Goal: Check status: Check status

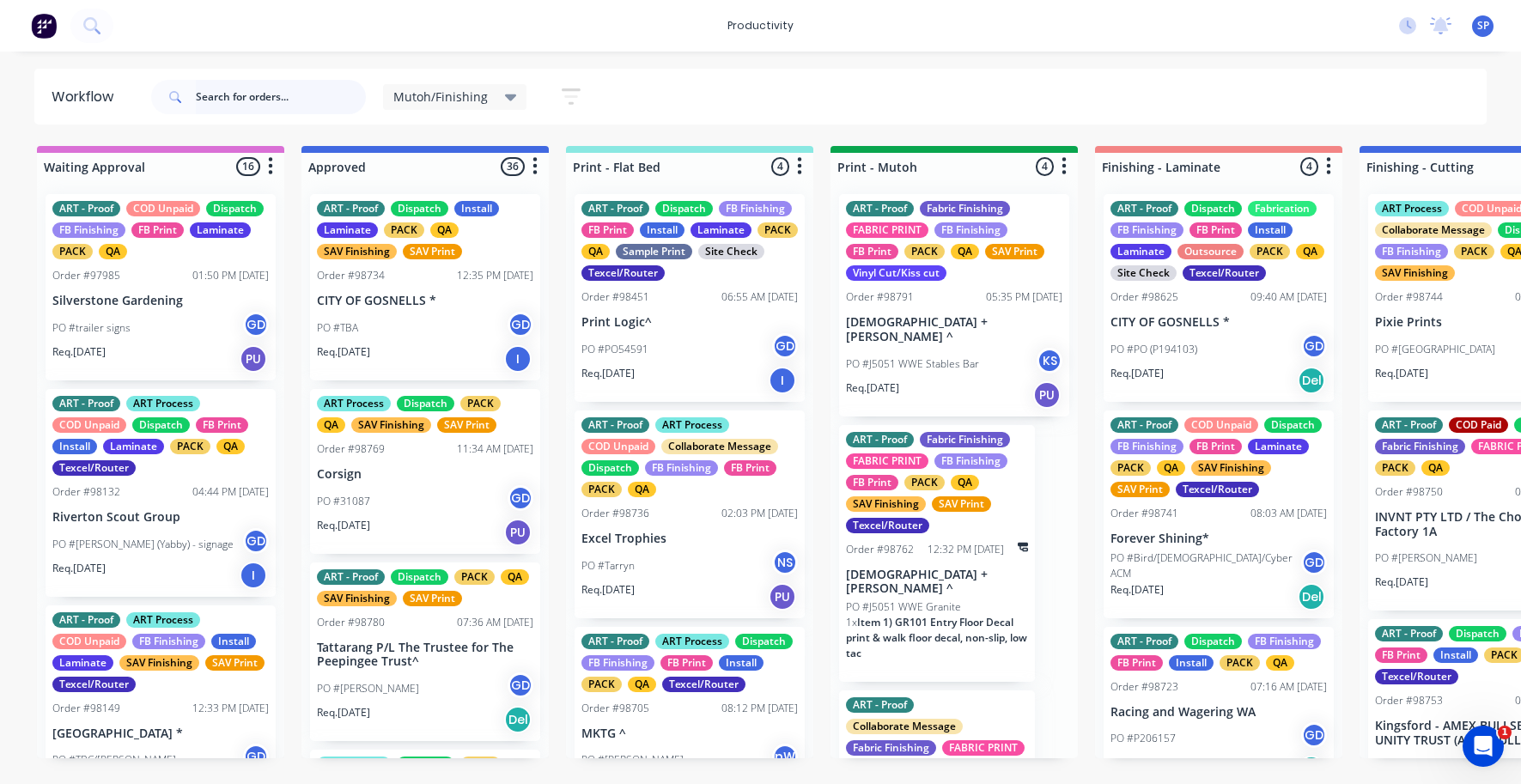
click at [247, 94] on input "text" at bounding box center [281, 97] width 170 height 34
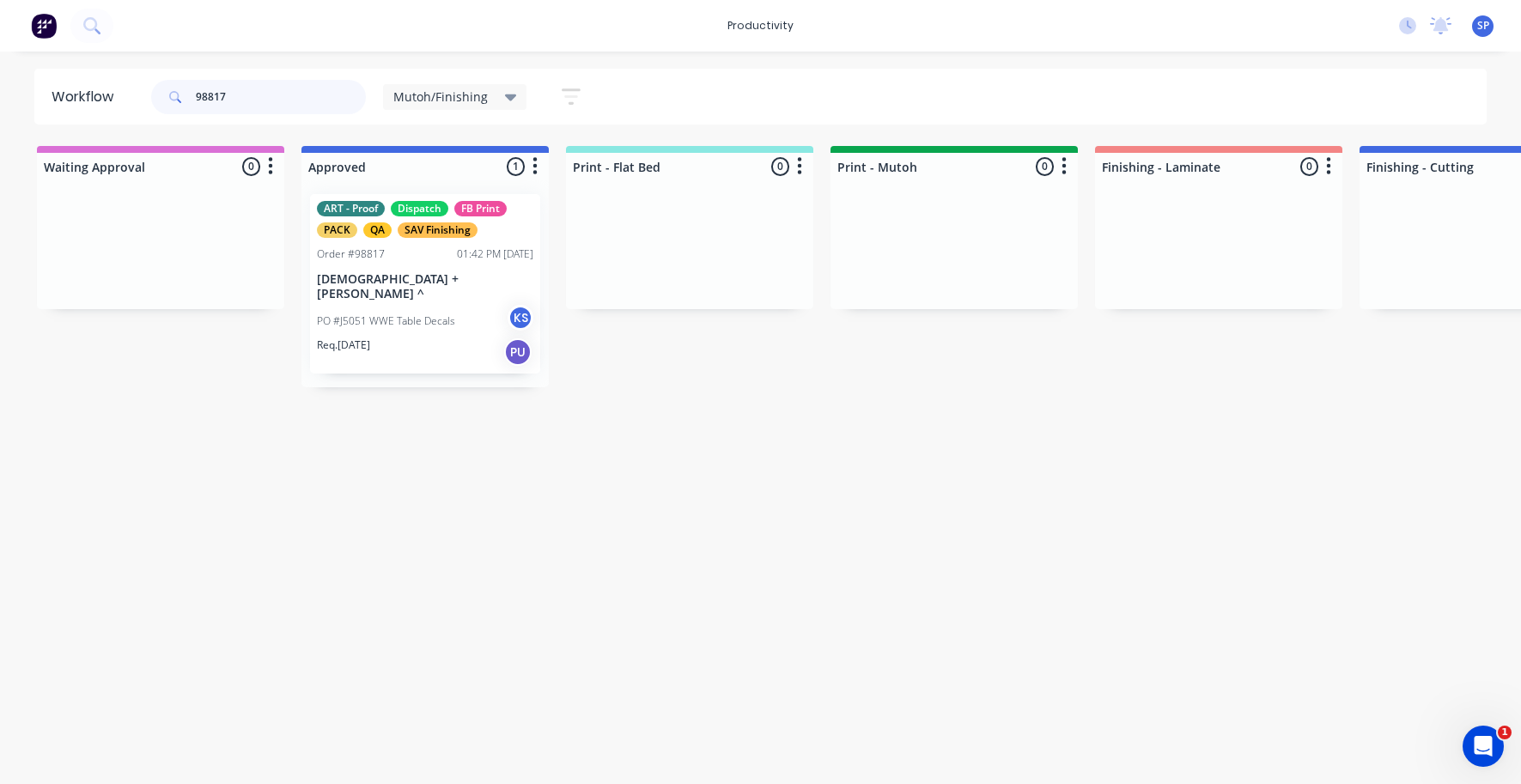
type input "98817"
click at [395, 305] on div "PO #J5051 WWE Table Decals KS" at bounding box center [425, 321] width 216 height 33
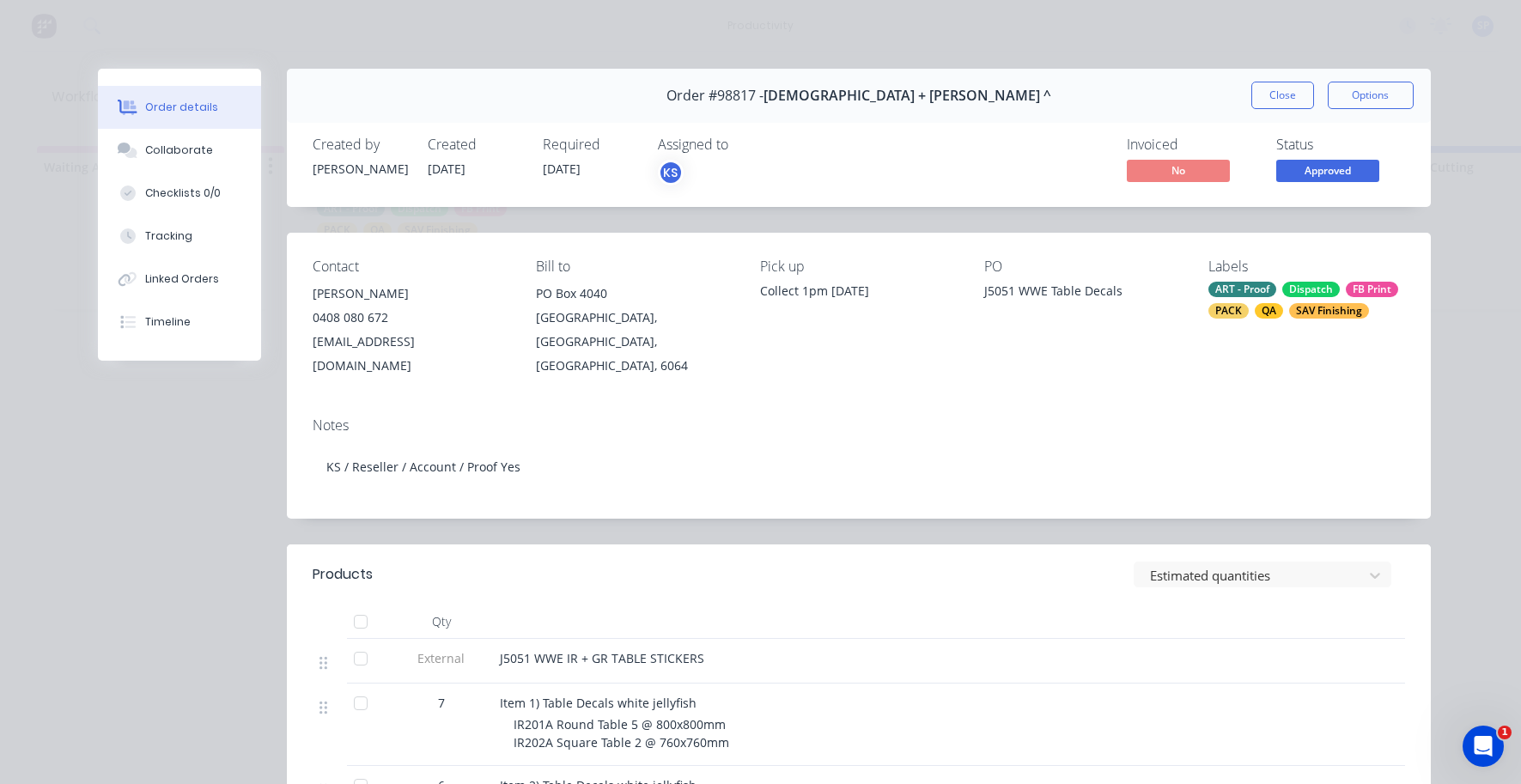
drag, startPoint x: 1260, startPoint y: 94, endPoint x: 1266, endPoint y: 102, distance: 10.0
click at [1263, 94] on button "Close" at bounding box center [1282, 94] width 62 height 27
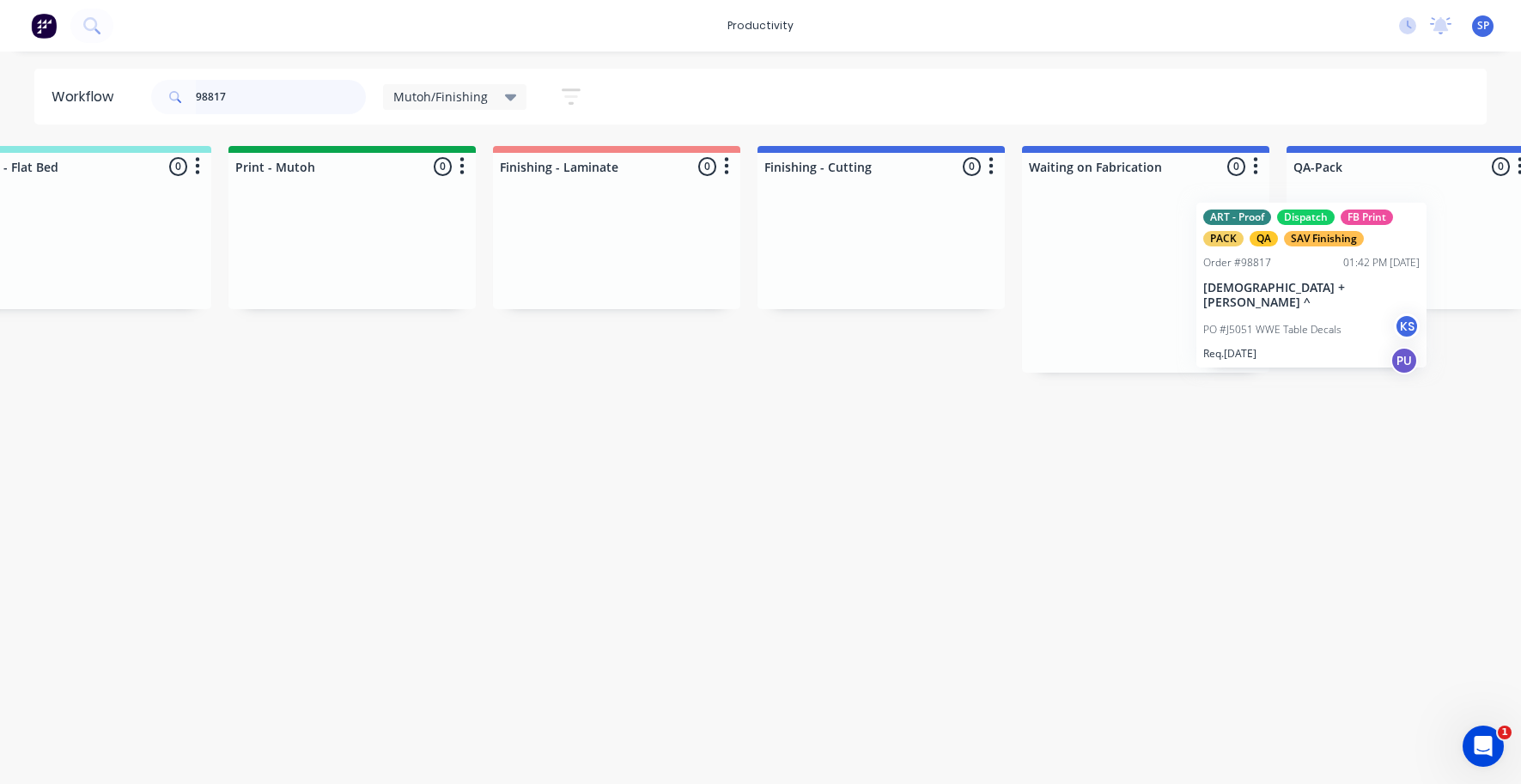
scroll to position [0, 614]
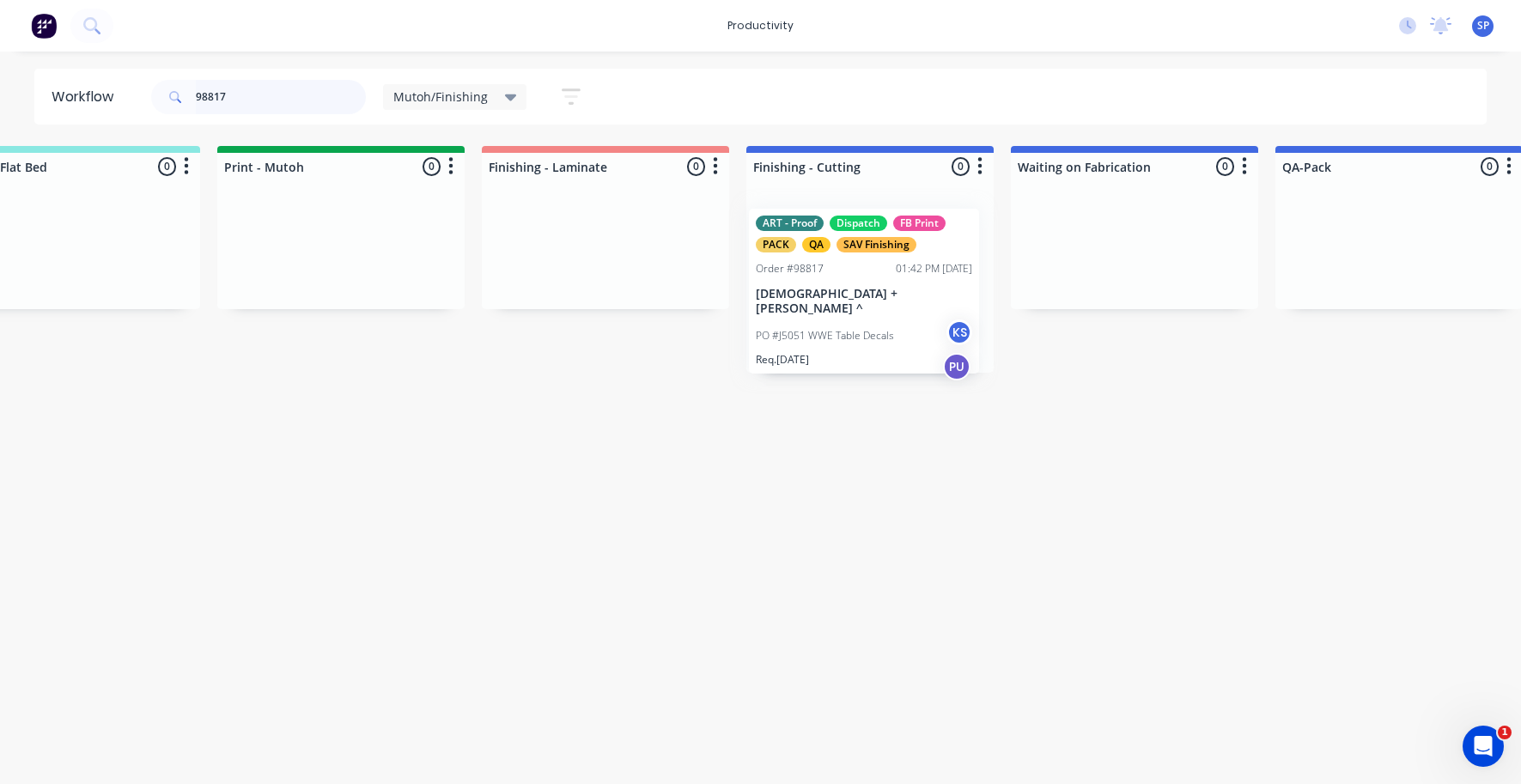
drag, startPoint x: 358, startPoint y: 226, endPoint x: 804, endPoint y: 240, distance: 446.2
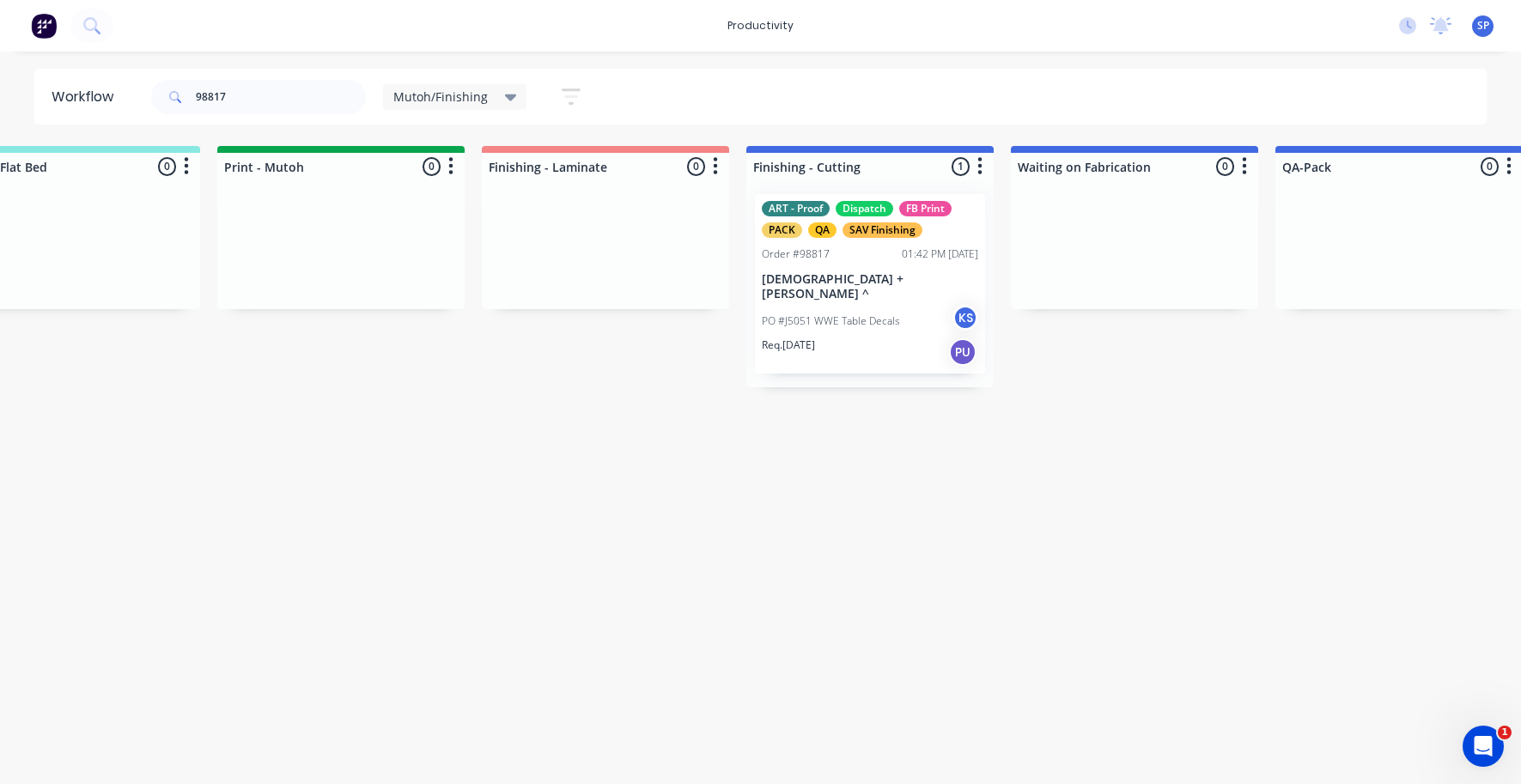
click at [501, 95] on div "Mutoh/Finishing" at bounding box center [455, 97] width 124 height 16
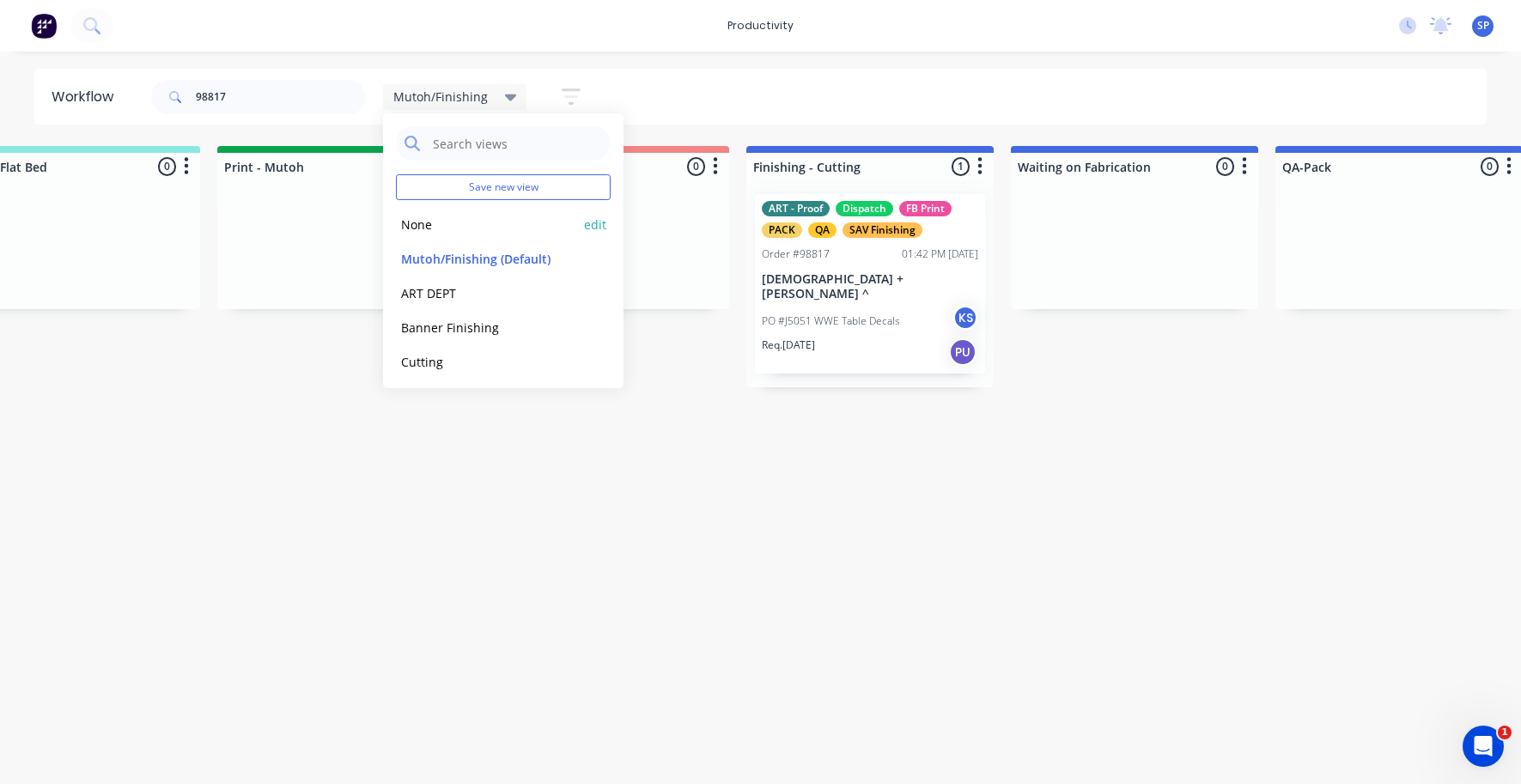
click at [422, 223] on button "None" at bounding box center [488, 224] width 183 height 20
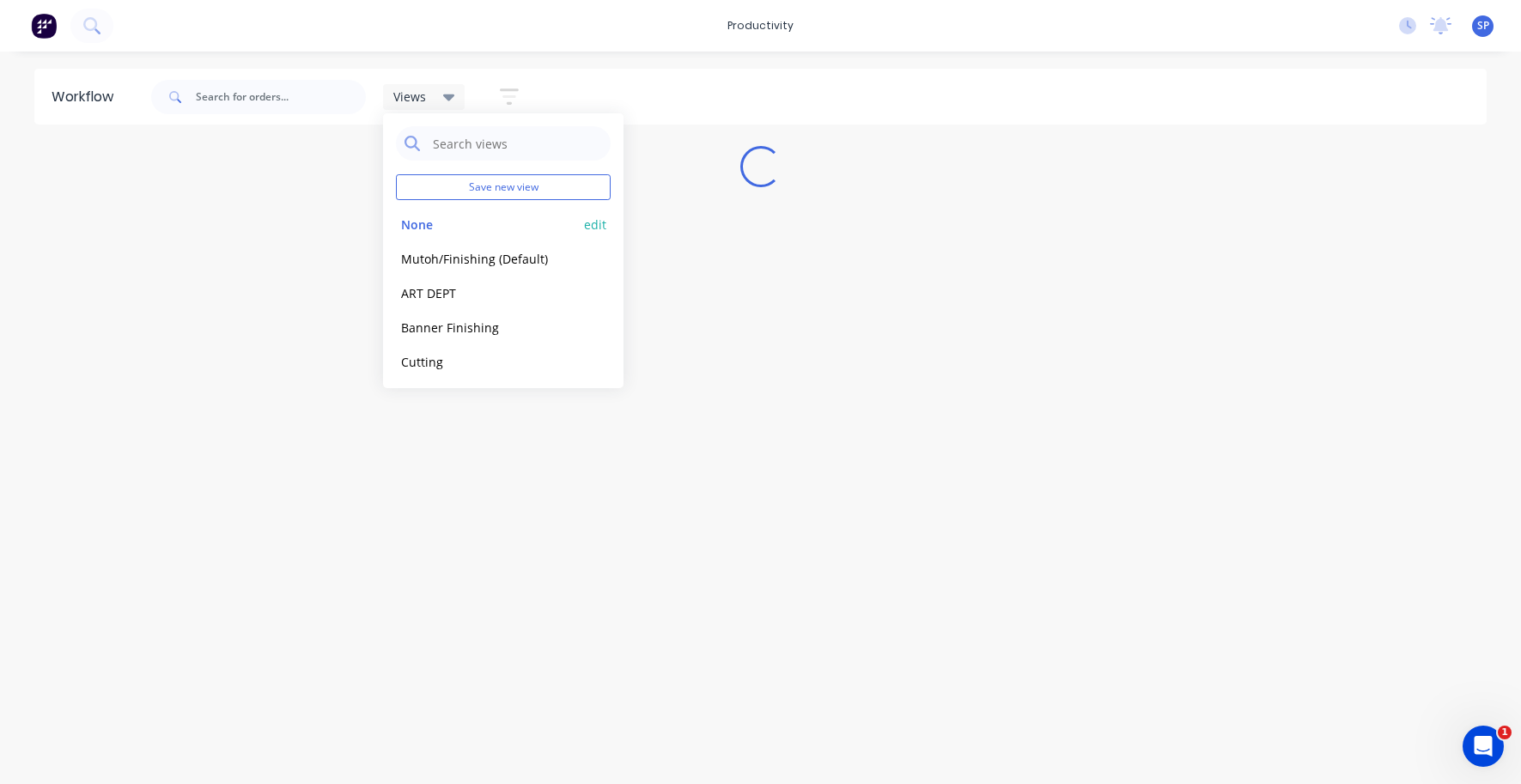
scroll to position [0, 0]
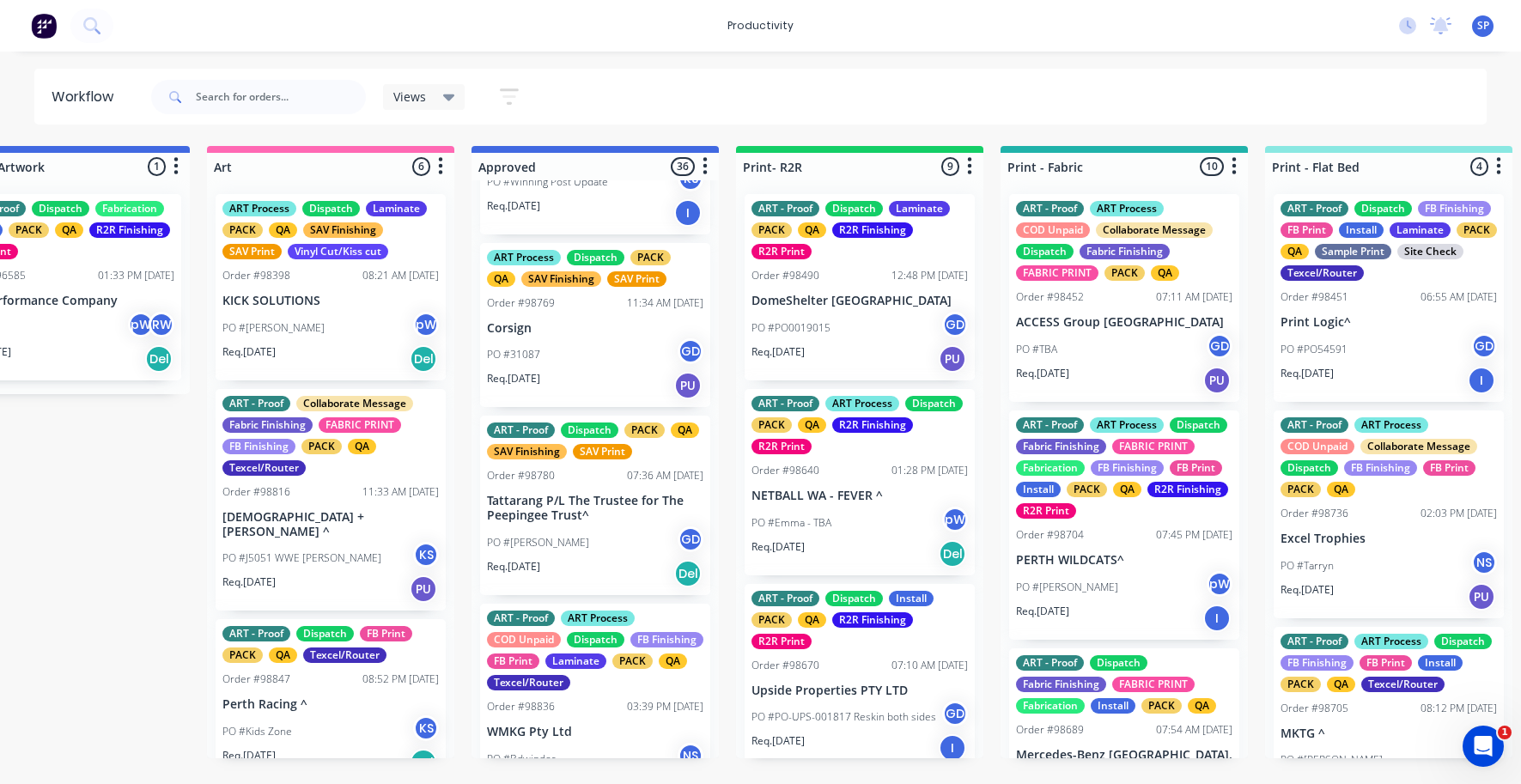
scroll to position [343, 0]
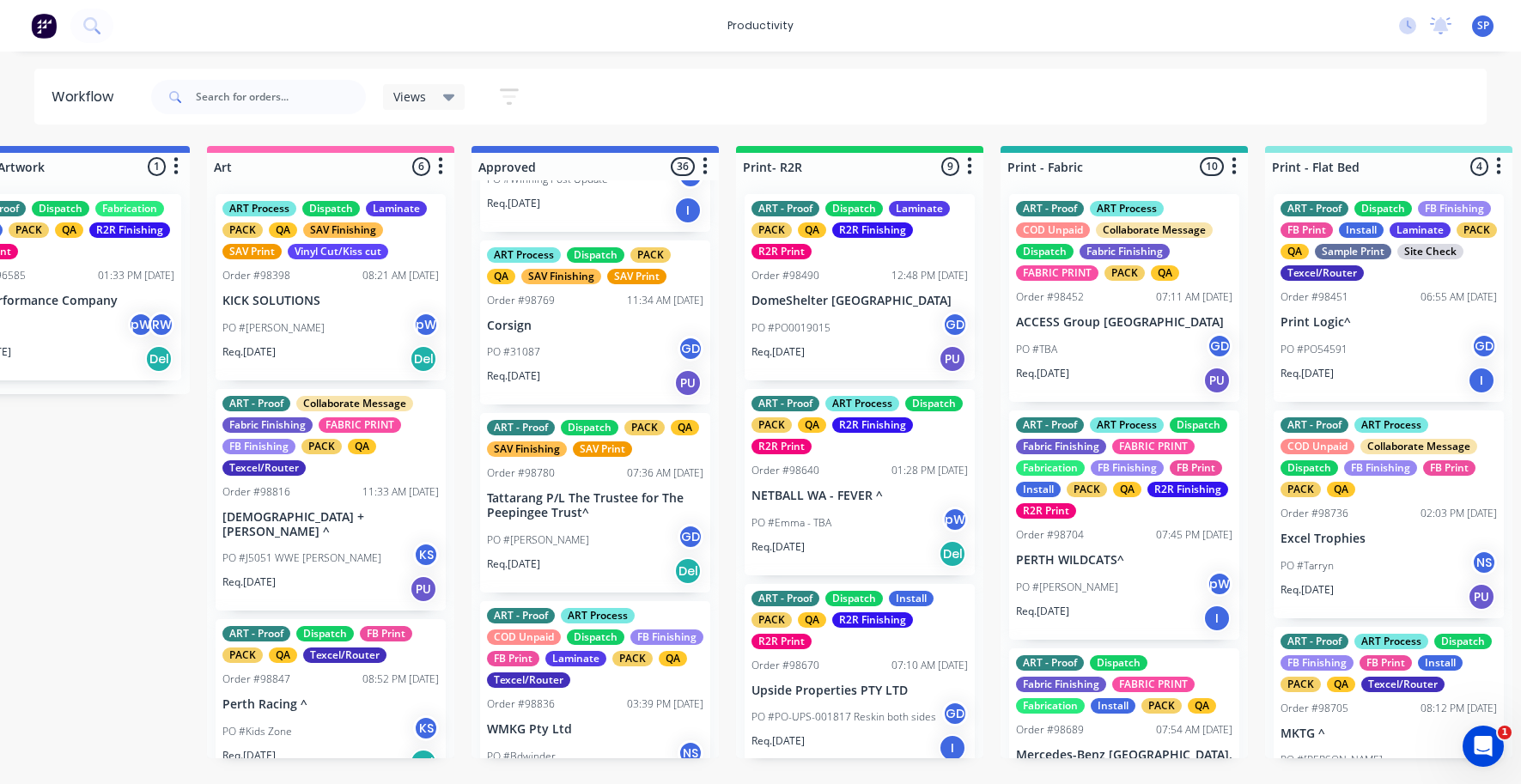
click at [550, 338] on div "PO #31087 GD" at bounding box center [595, 351] width 216 height 33
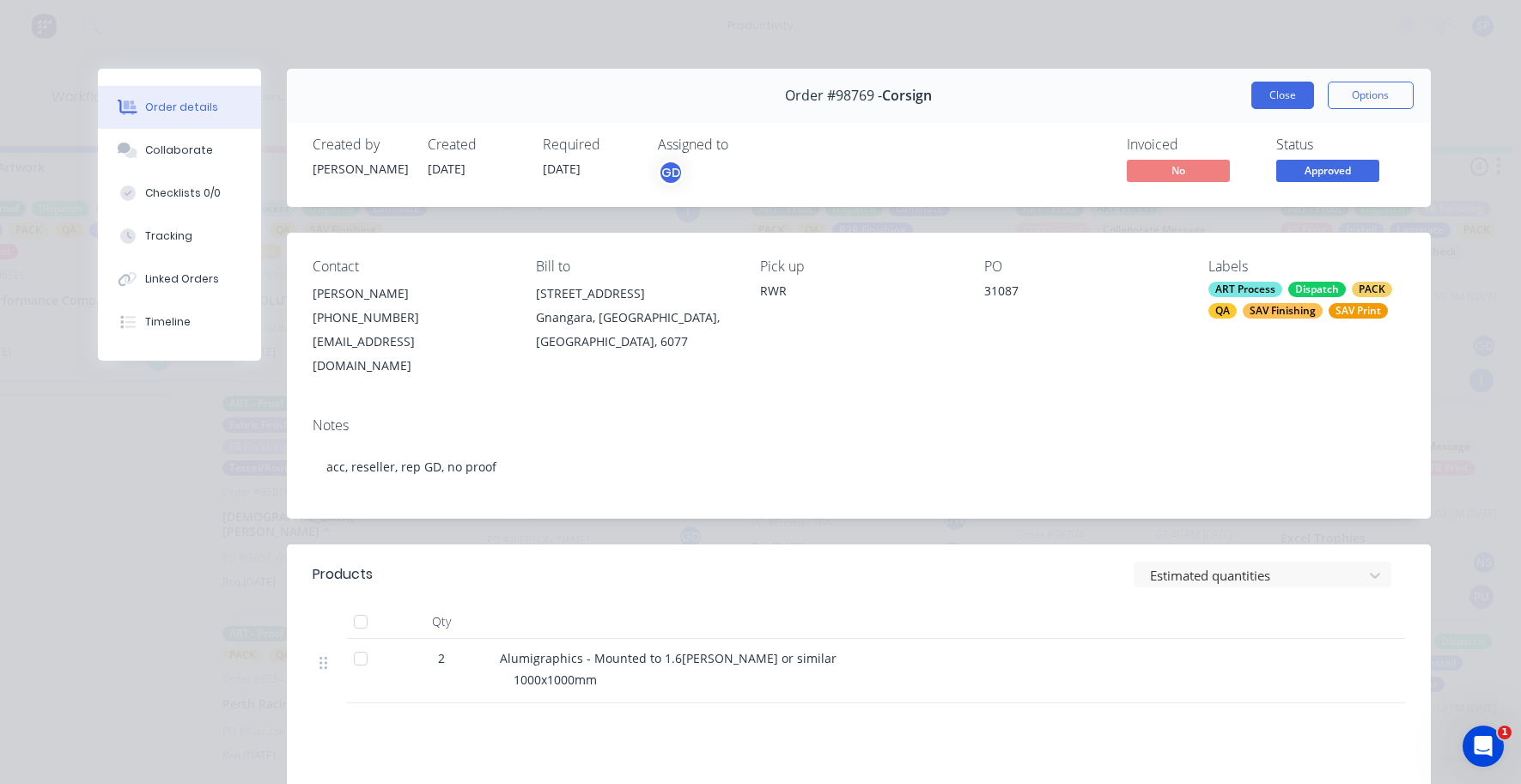
click at [1265, 92] on button "Close" at bounding box center [1282, 94] width 62 height 27
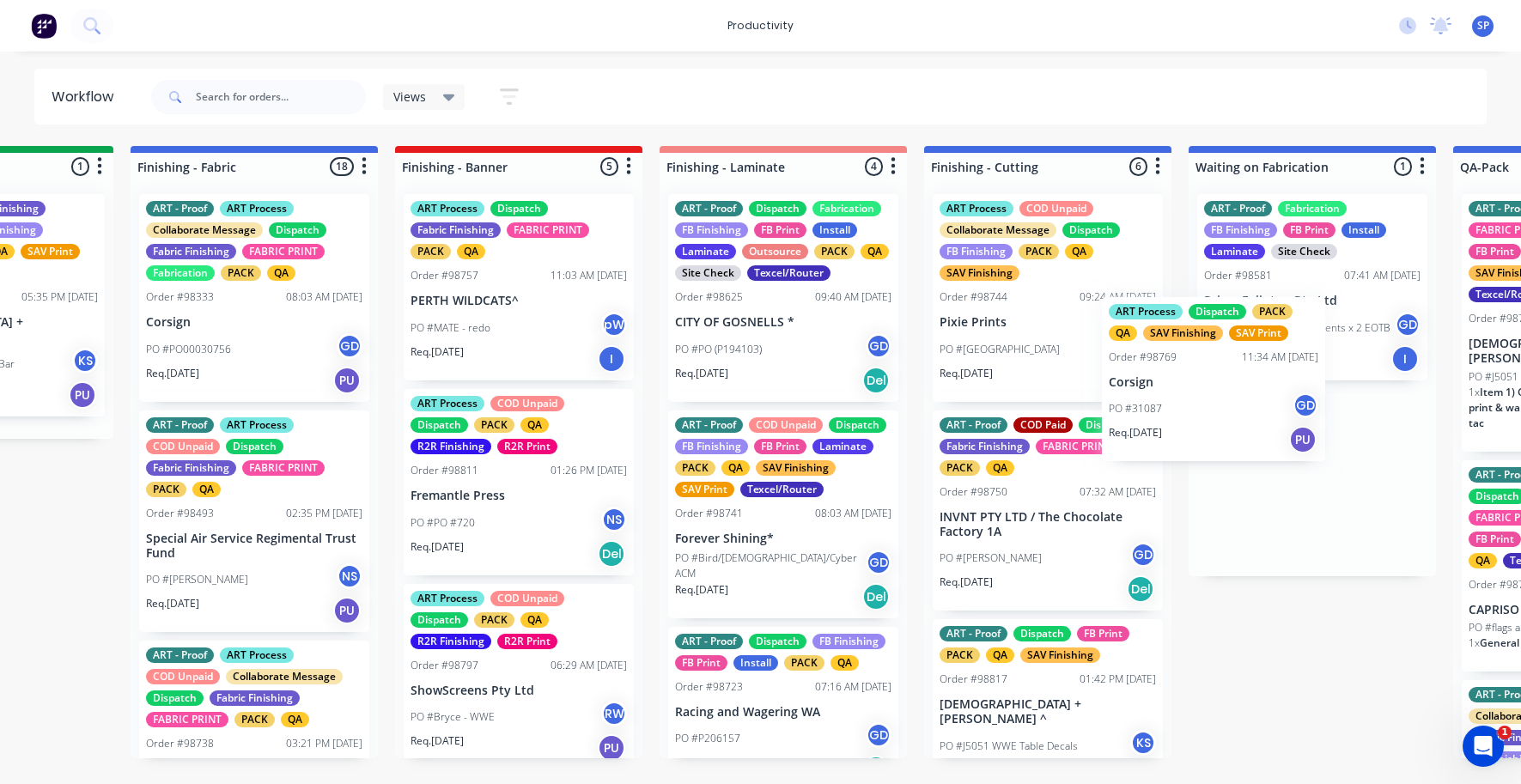
scroll to position [0, 3085]
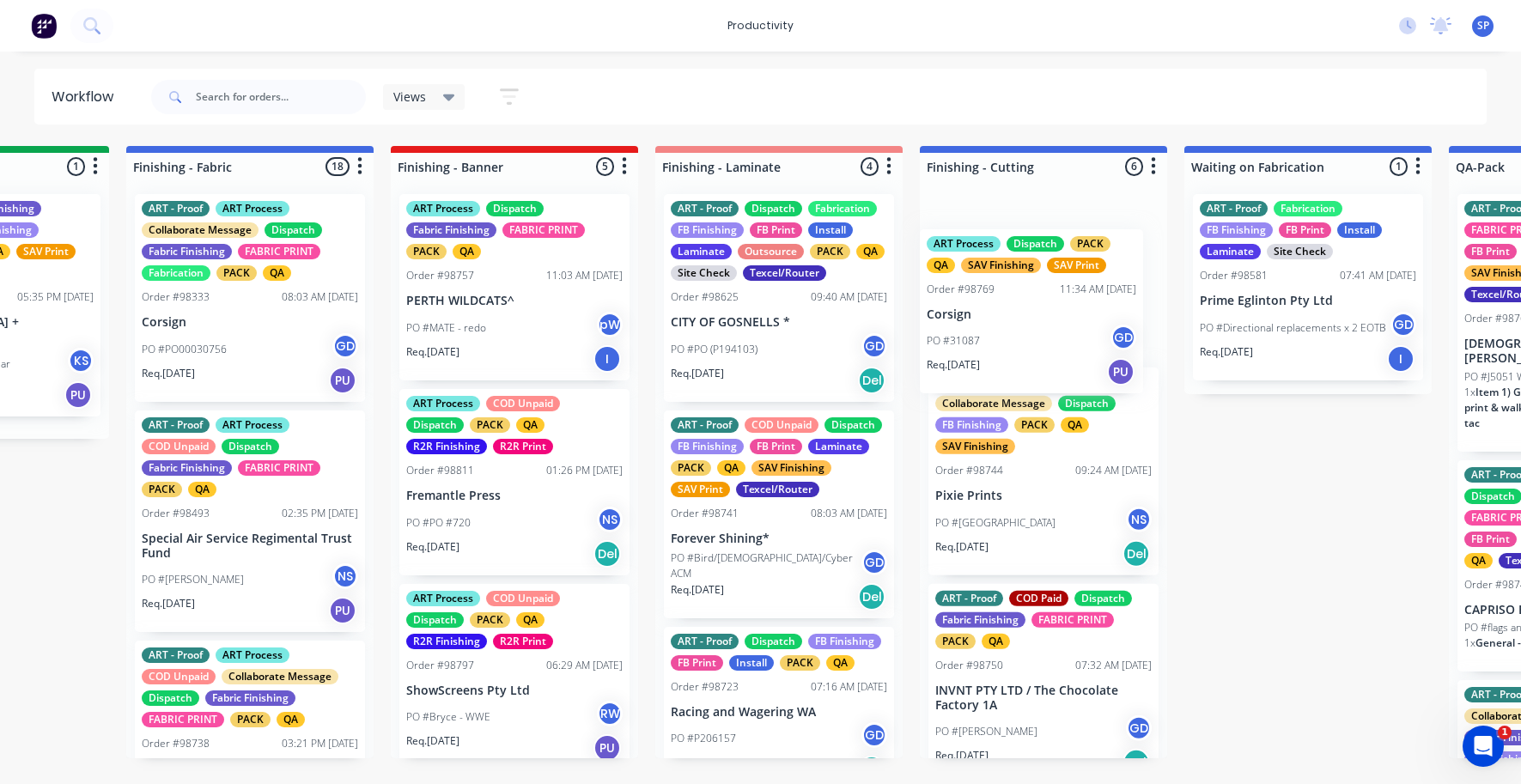
drag, startPoint x: 567, startPoint y: 342, endPoint x: 998, endPoint y: 315, distance: 431.8
click at [1002, 314] on div "Submitted 16 Sort By Created date Required date Order number Customer name Most…" at bounding box center [202, 452] width 6601 height 612
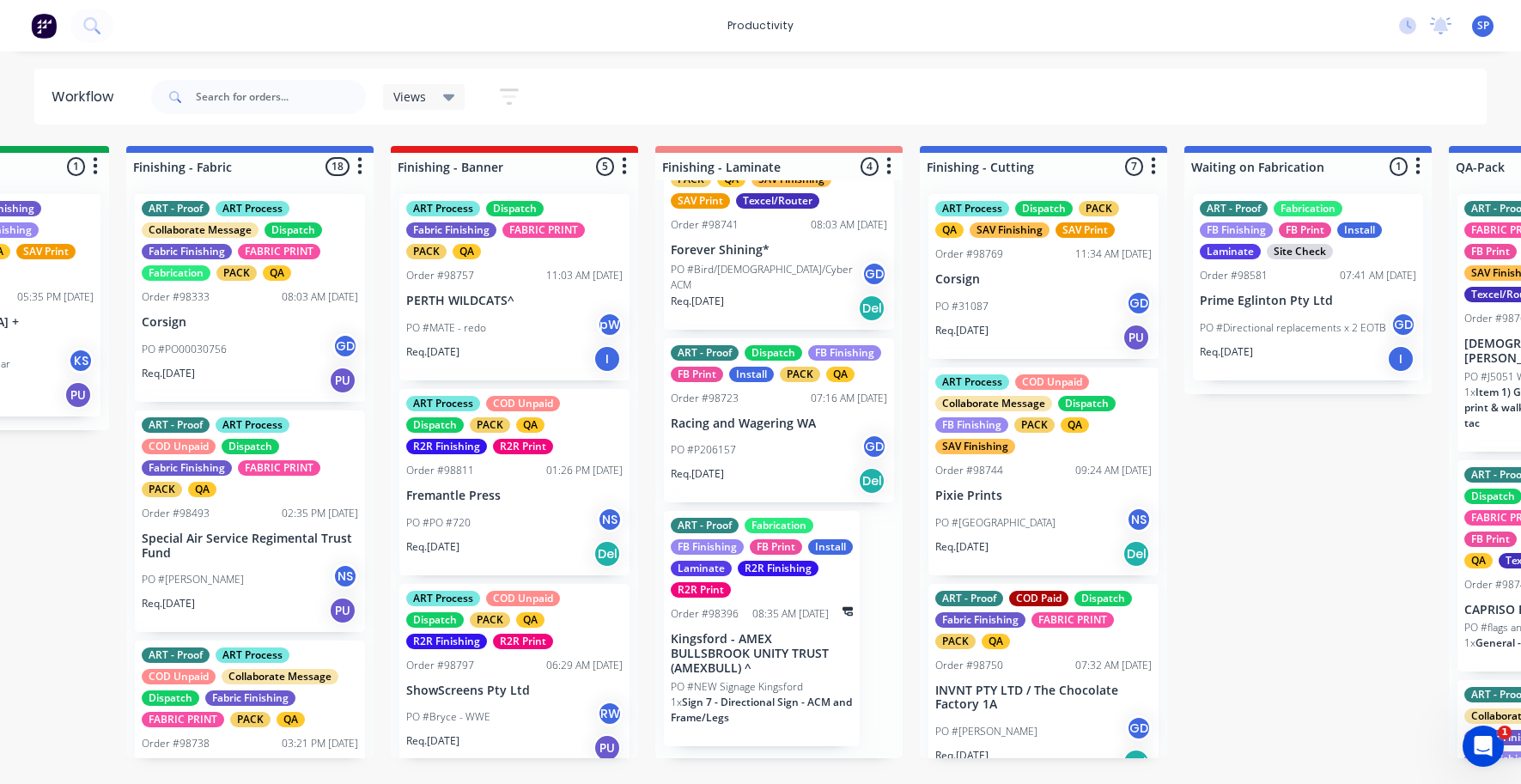
scroll to position [319, 0]
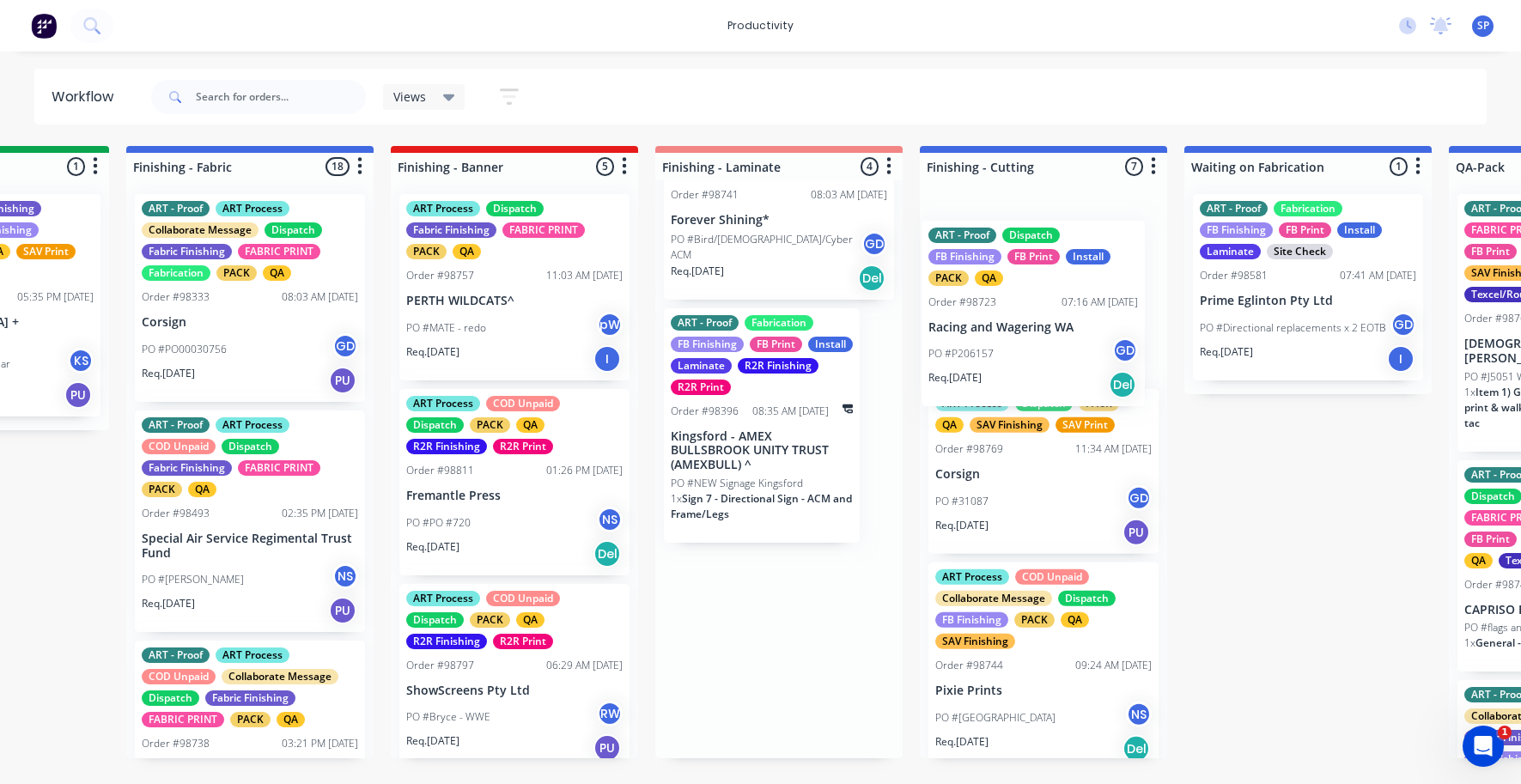
drag, startPoint x: 714, startPoint y: 449, endPoint x: 975, endPoint y: 320, distance: 291.1
click at [974, 321] on div "Submitted 16 Sort By Created date Required date Order number Customer name Most…" at bounding box center [202, 452] width 6601 height 612
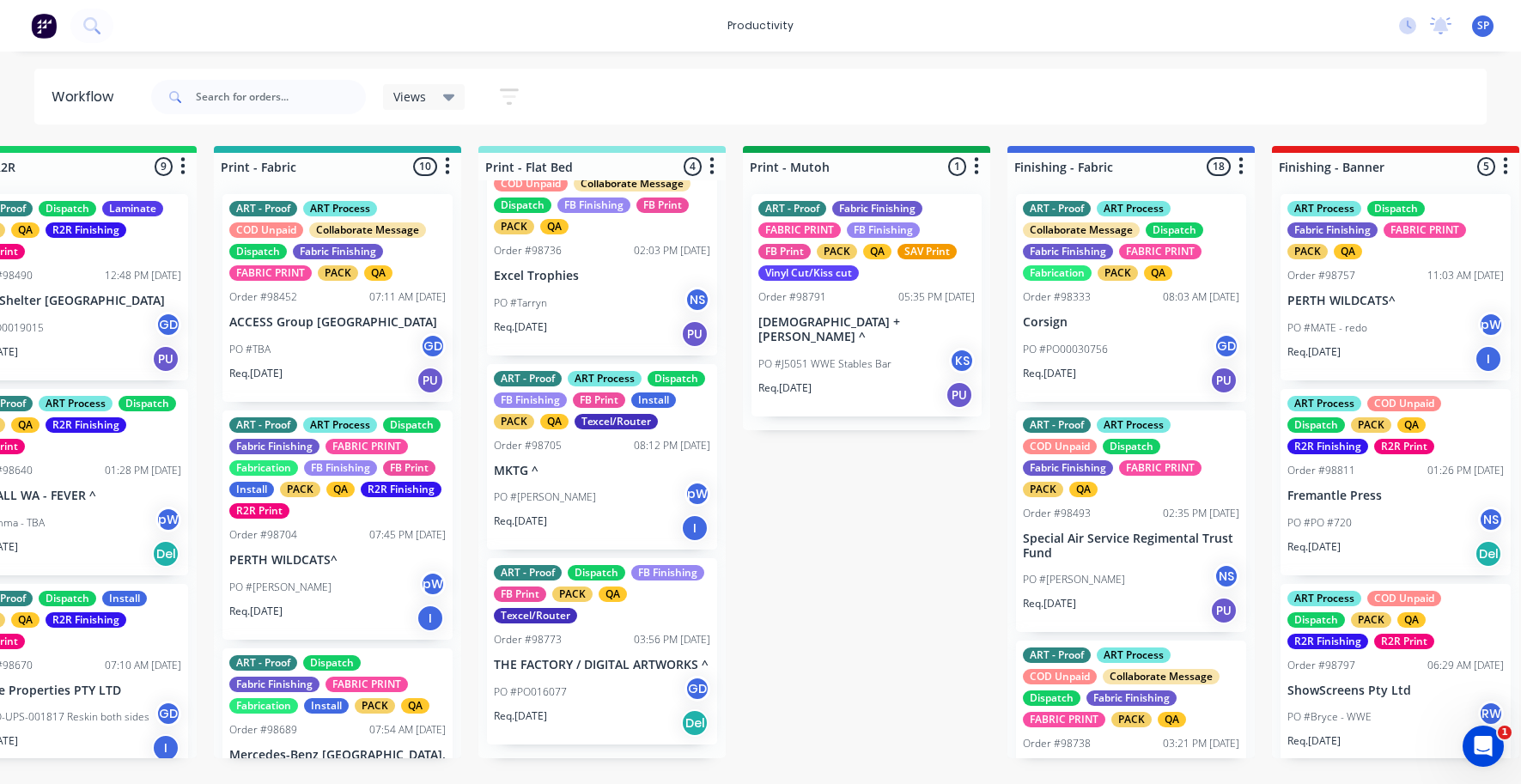
scroll to position [0, 2189]
